Goal: Go to known website: Access a specific website the user already knows

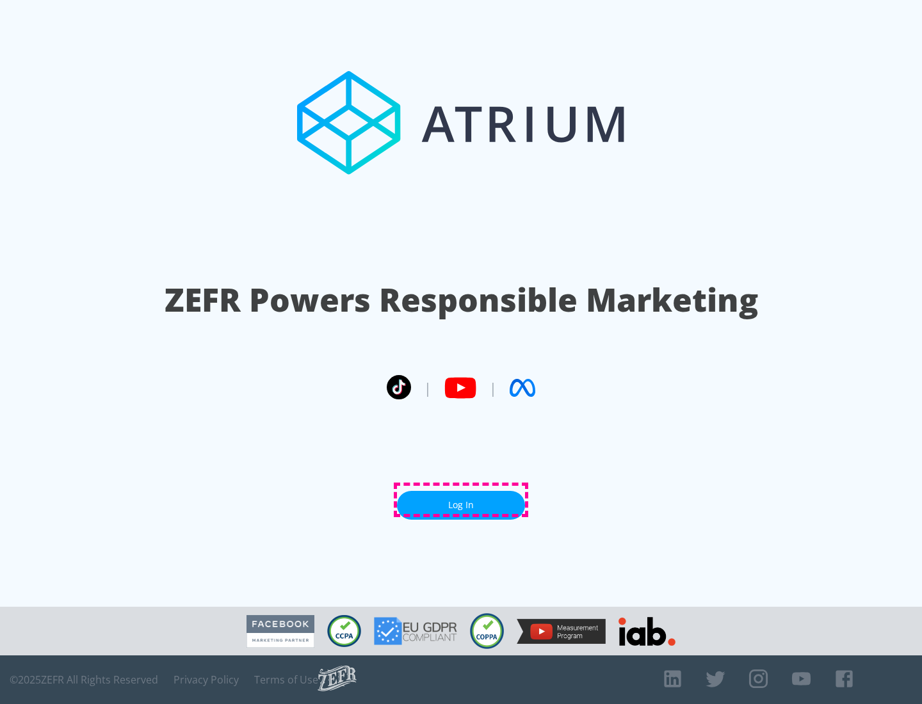
click at [461, 500] on link "Log In" at bounding box center [461, 505] width 128 height 29
